Goal: Information Seeking & Learning: Learn about a topic

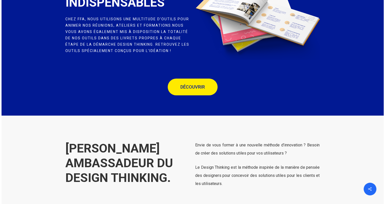
scroll to position [1477, 0]
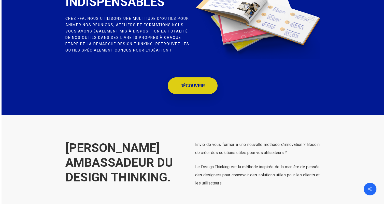
click at [184, 88] on span "DÉCOUVRIR" at bounding box center [192, 85] width 24 height 5
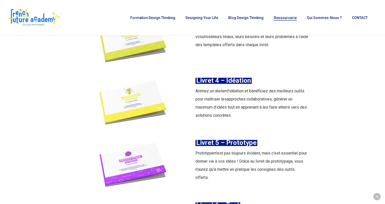
scroll to position [743, 0]
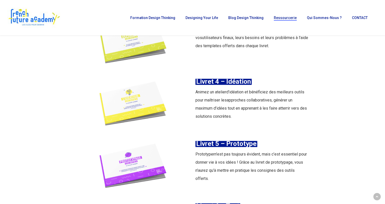
click at [154, 100] on img at bounding box center [133, 105] width 113 height 56
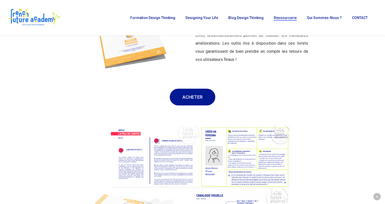
scroll to position [917, 0]
